Goal: Task Accomplishment & Management: Use online tool/utility

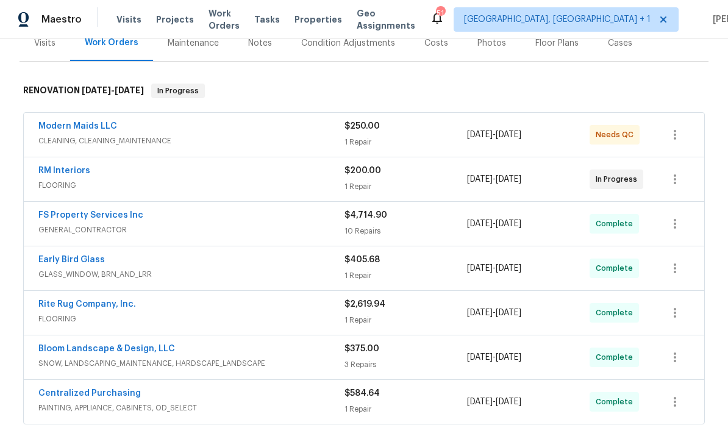
scroll to position [165, 0]
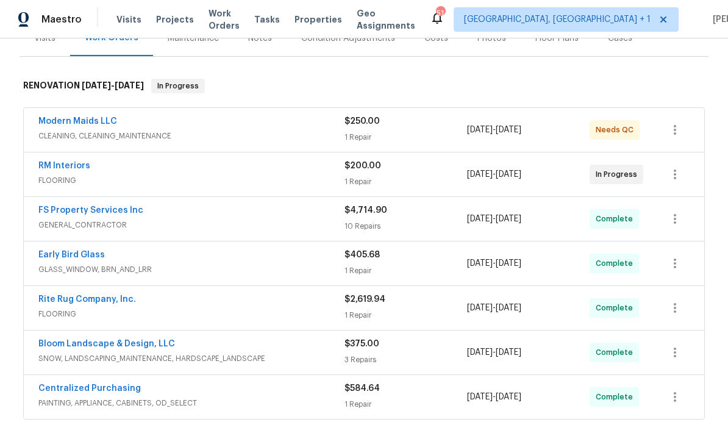
click at [86, 119] on link "Modern Maids LLC" at bounding box center [77, 121] width 79 height 9
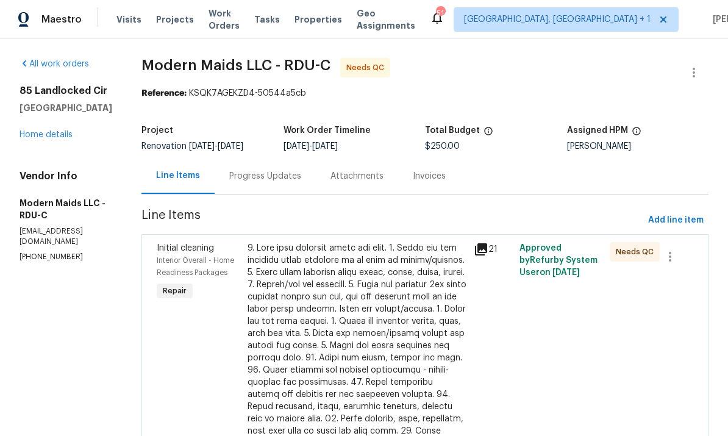
click at [52, 136] on link "Home details" at bounding box center [46, 134] width 53 height 9
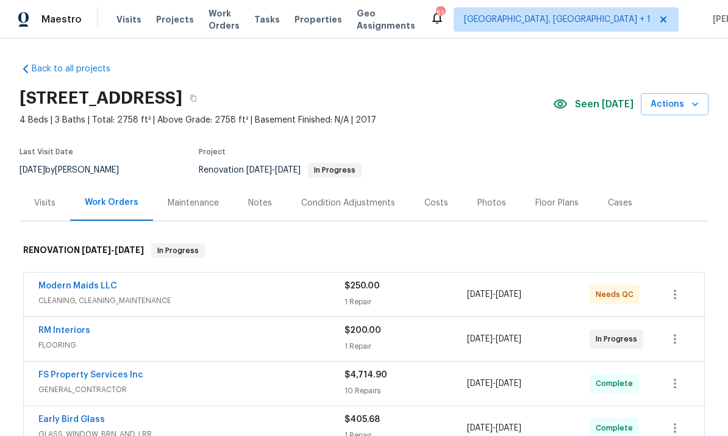
click at [93, 282] on link "Modern Maids LLC" at bounding box center [77, 286] width 79 height 9
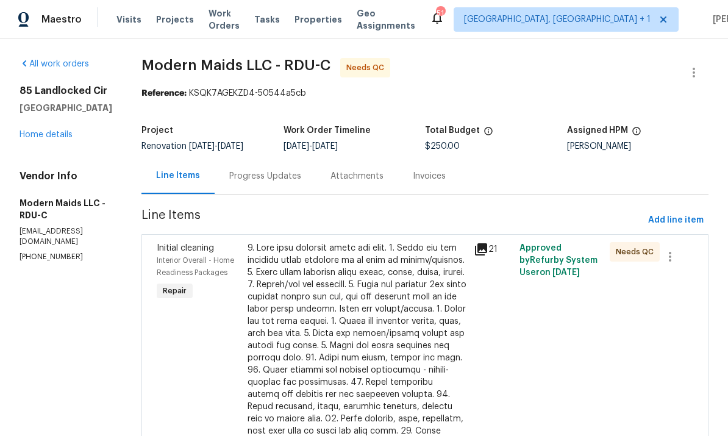
click at [335, 308] on div at bounding box center [356, 400] width 219 height 317
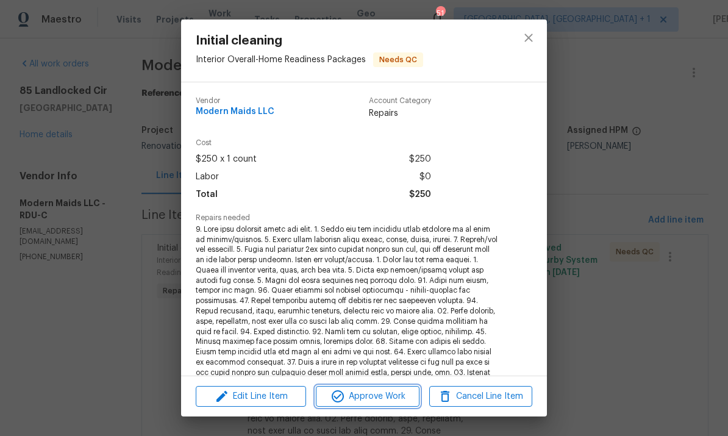
click at [379, 399] on span "Approve Work" at bounding box center [367, 396] width 96 height 15
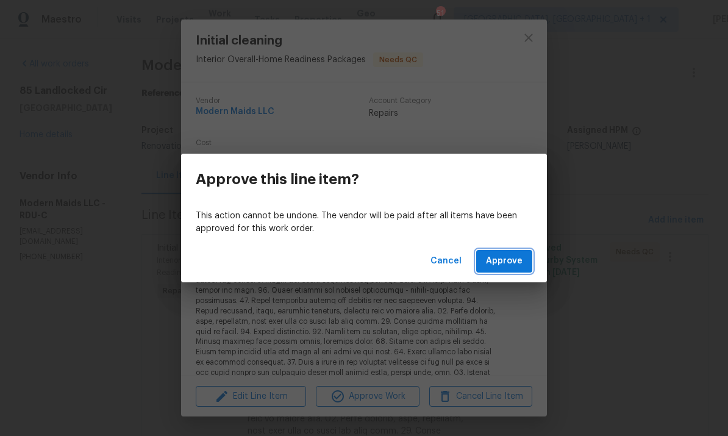
click at [510, 260] on span "Approve" at bounding box center [504, 261] width 37 height 15
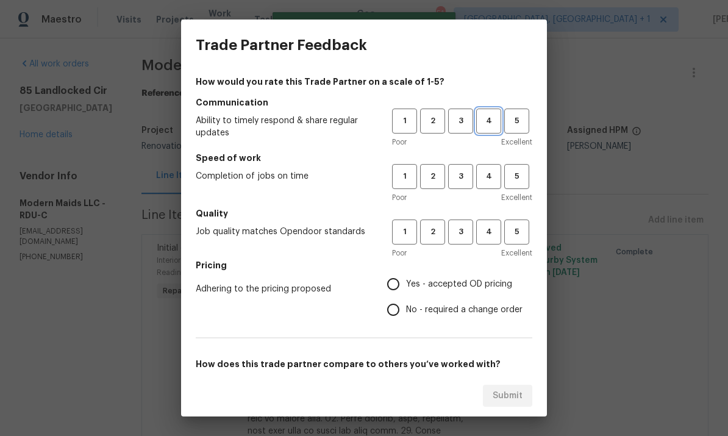
click at [491, 119] on span "4" at bounding box center [488, 121] width 23 height 14
click at [466, 176] on span "3" at bounding box center [460, 176] width 23 height 14
click at [488, 235] on span "4" at bounding box center [488, 232] width 23 height 14
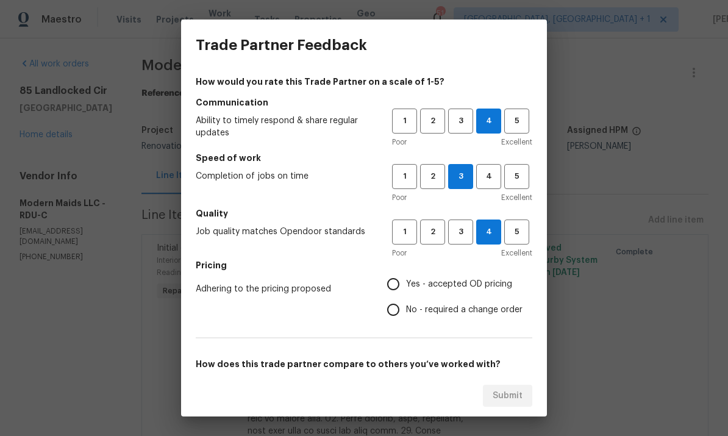
click at [403, 284] on input "Yes - accepted OD pricing" at bounding box center [393, 284] width 26 height 26
radio input "true"
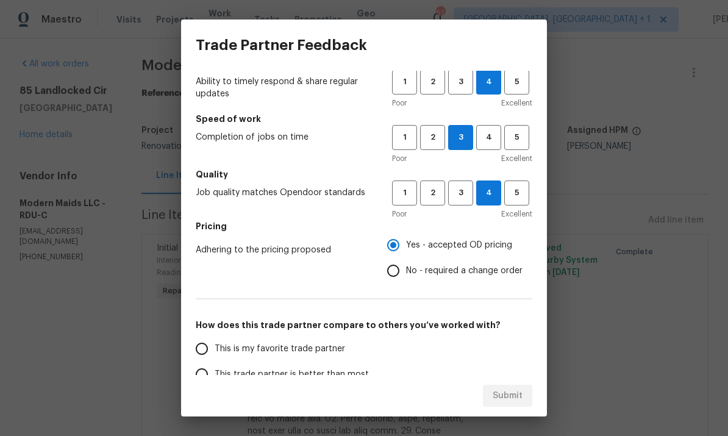
scroll to position [105, 0]
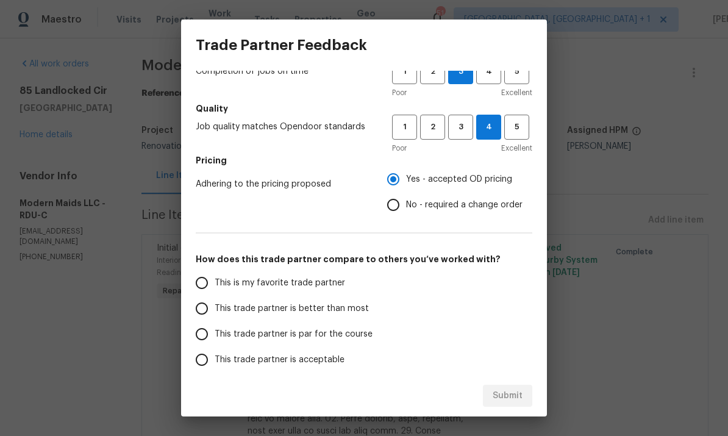
click at [212, 314] on input "This trade partner is better than most" at bounding box center [202, 309] width 26 height 26
click at [514, 395] on span "Submit" at bounding box center [507, 395] width 30 height 15
radio input "true"
radio input "false"
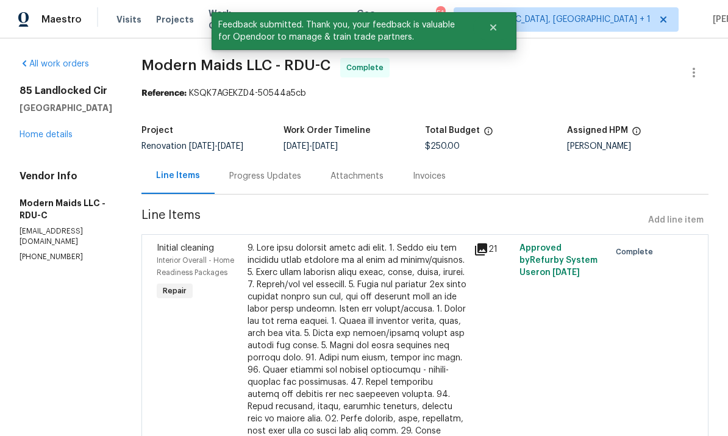
click at [58, 134] on link "Home details" at bounding box center [46, 134] width 53 height 9
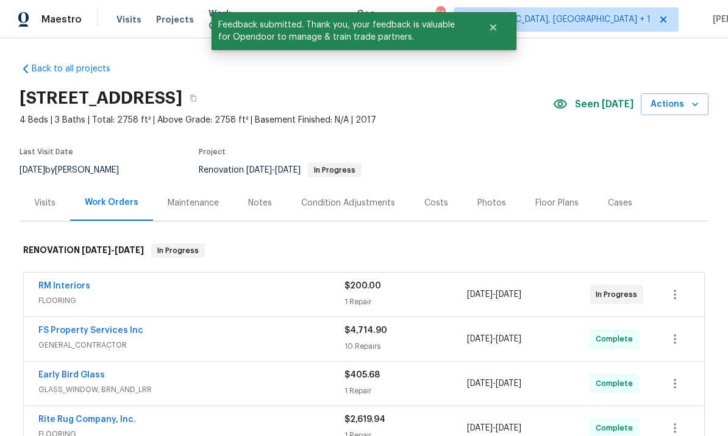
click at [69, 287] on link "RM Interiors" at bounding box center [64, 286] width 52 height 9
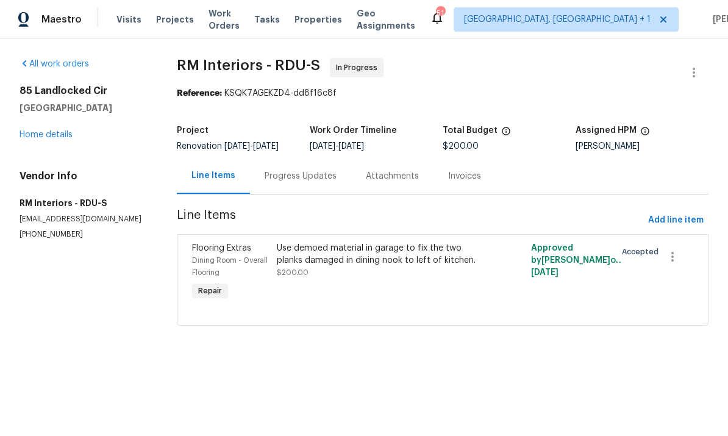
click at [325, 261] on div "Use demoed material in garage to fix the two planks damaged in dining nook to l…" at bounding box center [379, 254] width 204 height 24
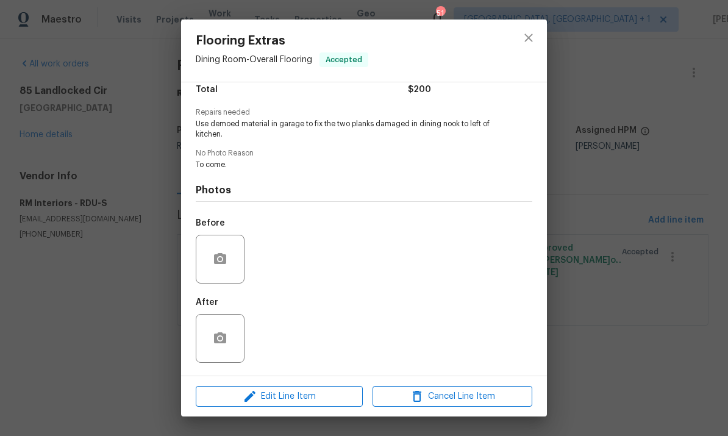
scroll to position [108, 0]
click at [615, 162] on div "Flooring Extras Dining Room - Overall Flooring Accepted Vendor RM Interiors Acc…" at bounding box center [364, 218] width 728 height 436
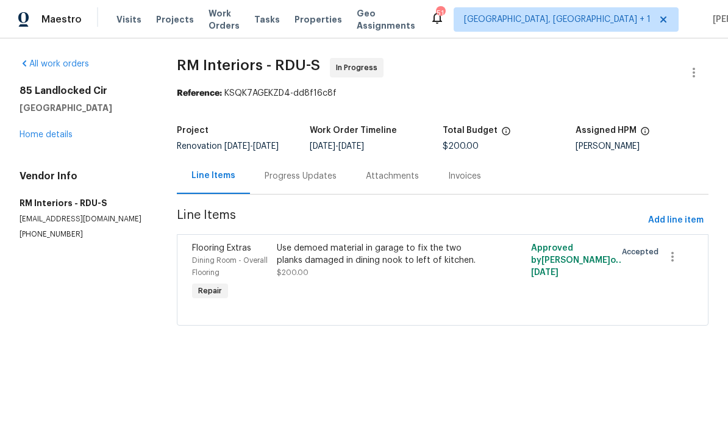
click at [55, 131] on link "Home details" at bounding box center [46, 134] width 53 height 9
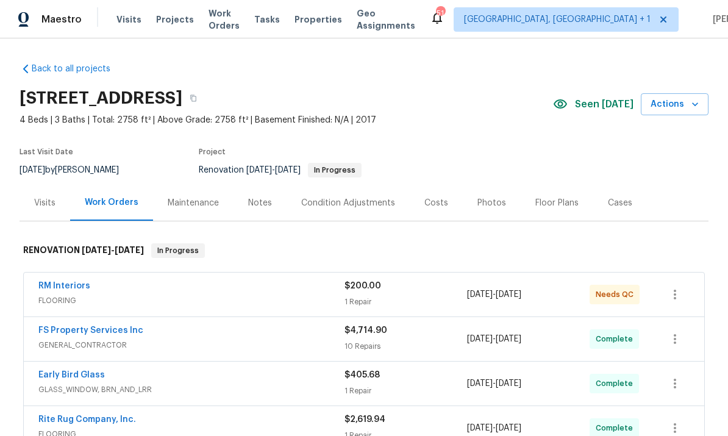
click at [69, 282] on link "RM Interiors" at bounding box center [64, 286] width 52 height 9
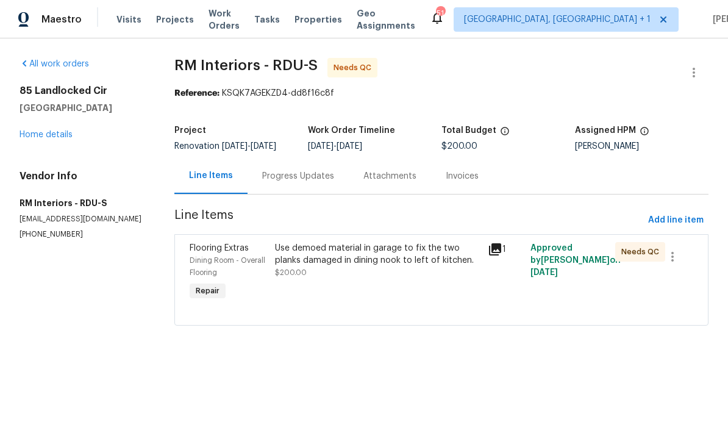
click at [335, 265] on div "Use demoed material in garage to fix the two planks damaged in dining nook to l…" at bounding box center [377, 254] width 205 height 24
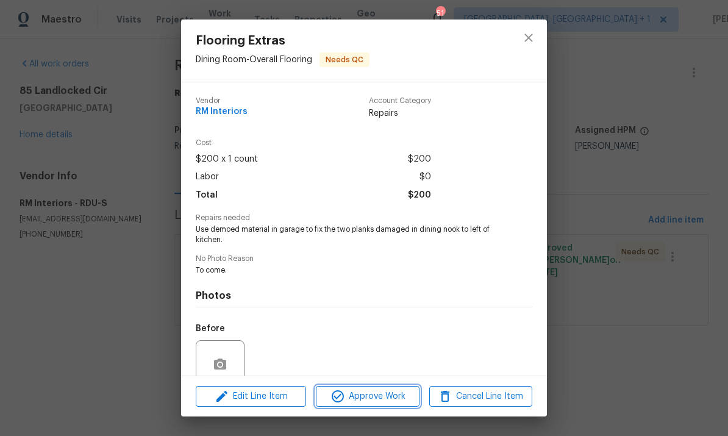
click at [370, 398] on span "Approve Work" at bounding box center [367, 396] width 96 height 15
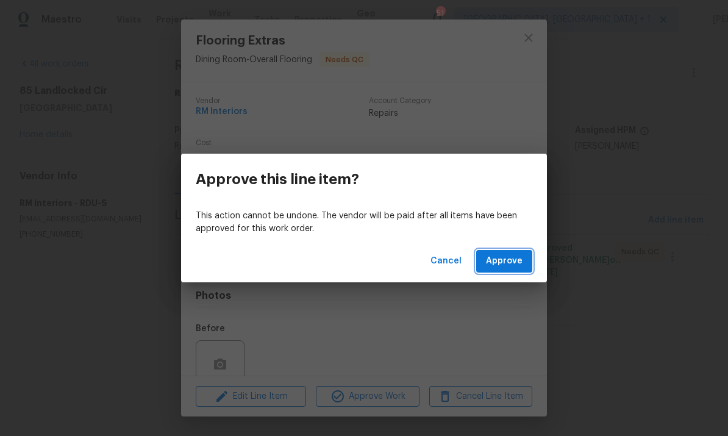
click at [514, 258] on span "Approve" at bounding box center [504, 261] width 37 height 15
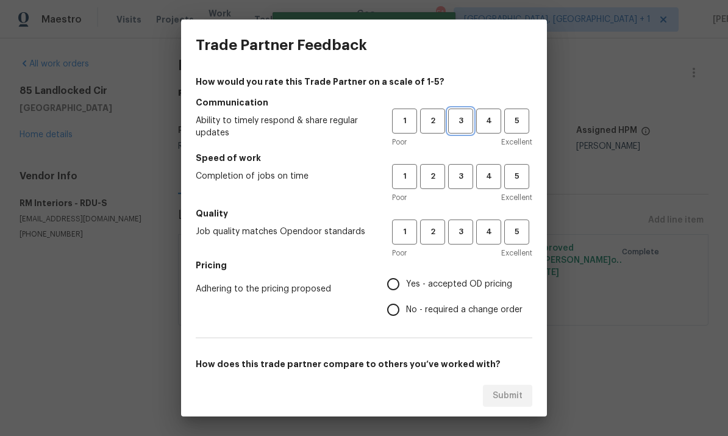
click at [467, 116] on span "3" at bounding box center [460, 121] width 23 height 14
click at [458, 167] on button "3" at bounding box center [460, 176] width 25 height 25
click at [464, 213] on h5 "Quality" at bounding box center [364, 213] width 336 height 12
click at [404, 281] on input "Yes - accepted OD pricing" at bounding box center [393, 284] width 26 height 26
radio input "true"
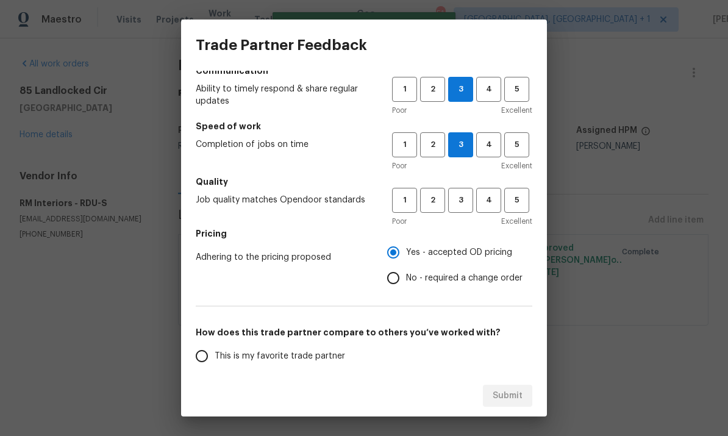
scroll to position [85, 0]
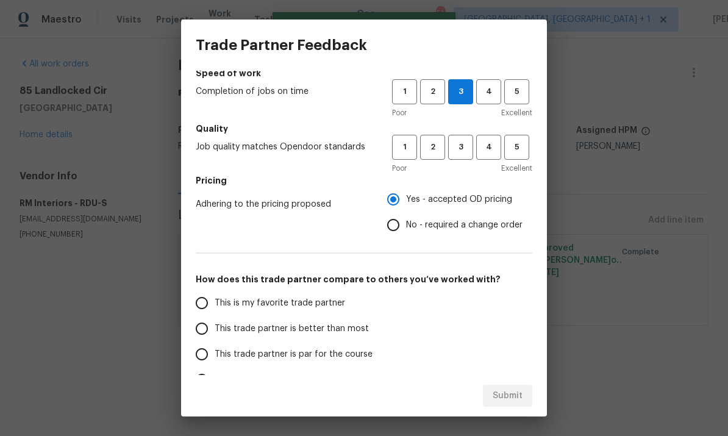
click at [210, 356] on input "This trade partner is par for the course" at bounding box center [202, 354] width 26 height 26
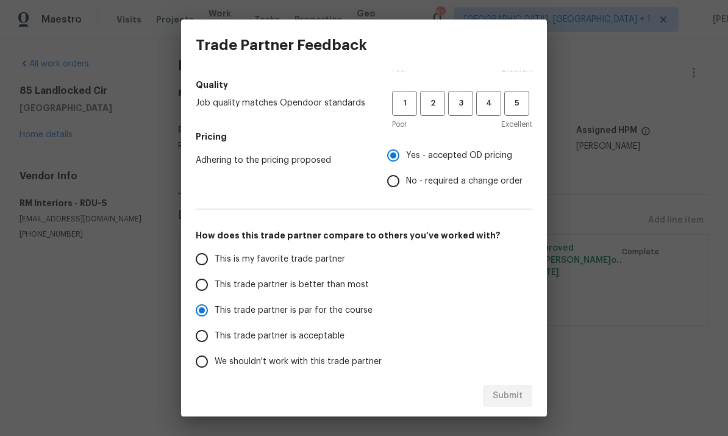
scroll to position [143, 0]
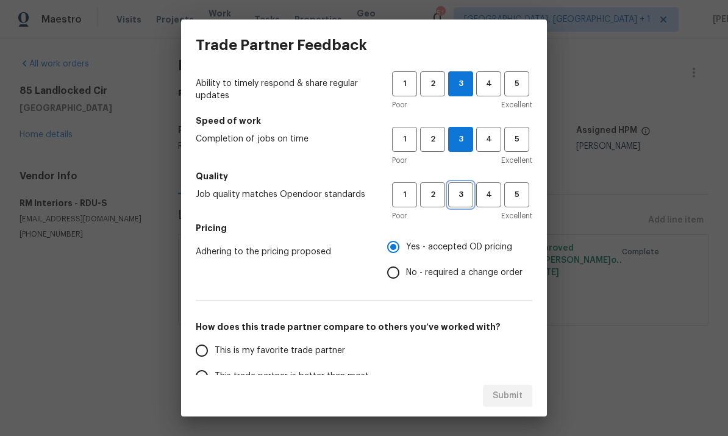
click at [464, 189] on span "3" at bounding box center [460, 195] width 23 height 14
radio input "true"
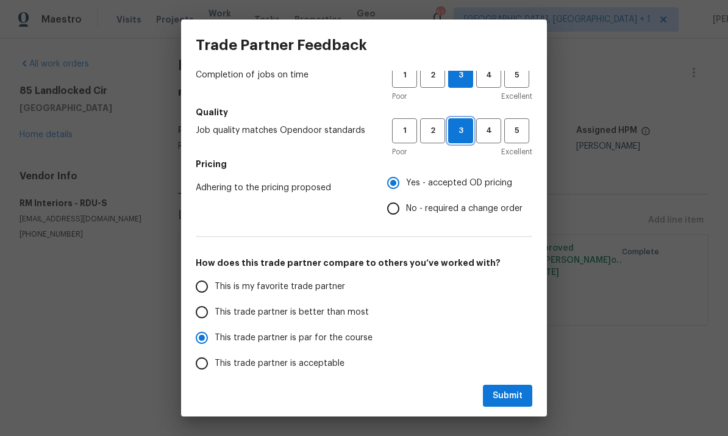
scroll to position [117, 0]
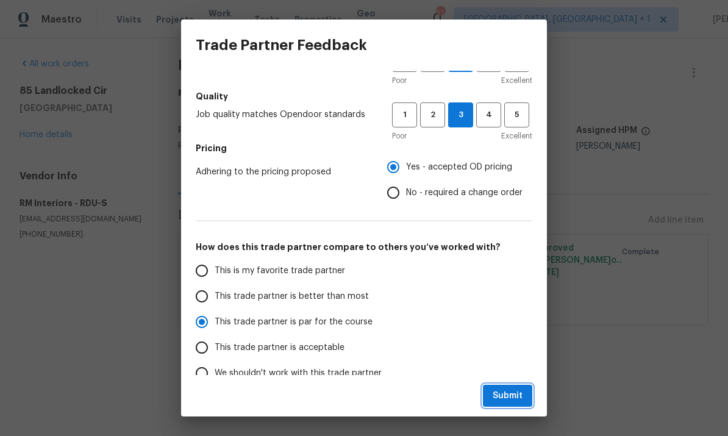
click at [514, 393] on span "Submit" at bounding box center [507, 395] width 30 height 15
radio input "false"
